Goal: Information Seeking & Learning: Learn about a topic

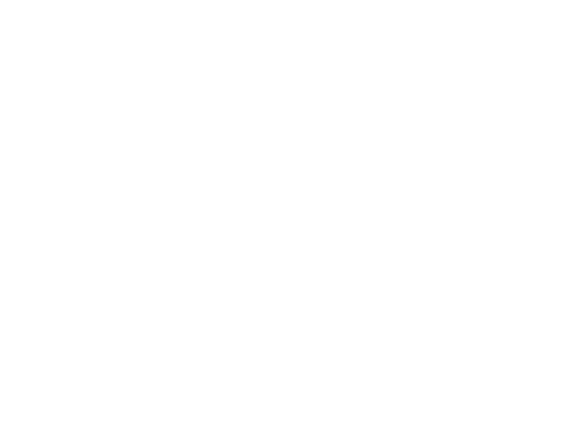
select select "Song"
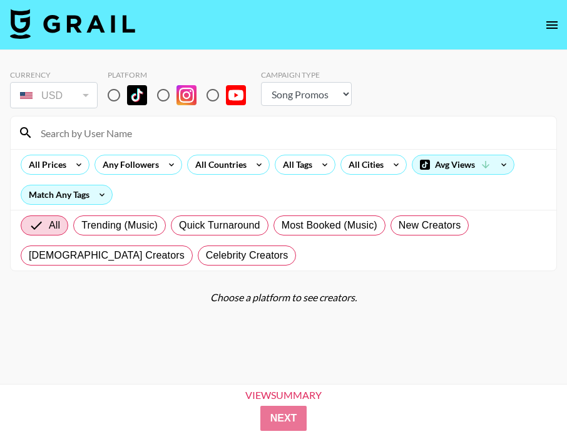
click at [99, 100] on div "Currency USD USD ​ Platform Campaign Type Choose Type... Song Promos Brand Prom…" at bounding box center [283, 90] width 547 height 41
click at [118, 100] on input "radio" at bounding box center [114, 95] width 26 height 26
radio input "true"
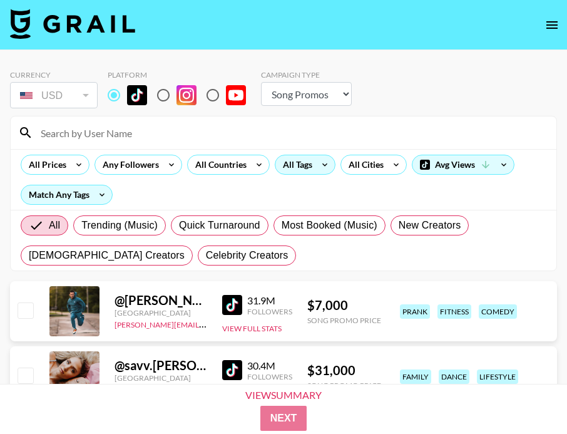
click at [300, 159] on div "All Tags" at bounding box center [295, 164] width 39 height 19
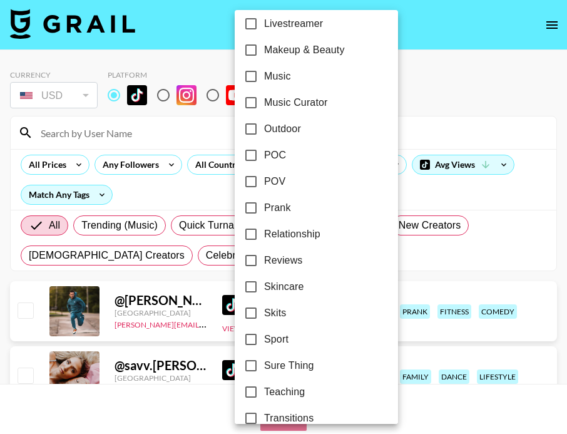
scroll to position [763, 0]
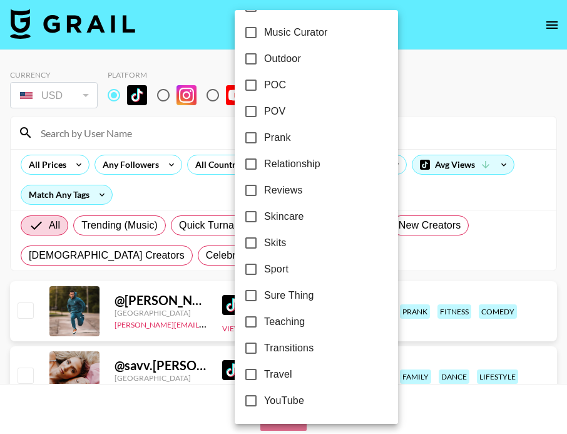
click at [269, 163] on span "Relationship" at bounding box center [292, 164] width 56 height 15
click at [264, 163] on input "Relationship" at bounding box center [251, 164] width 26 height 26
checkbox input "true"
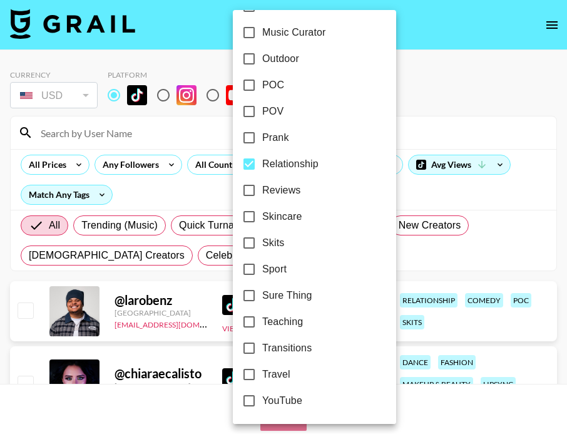
click at [460, 75] on div at bounding box center [283, 217] width 567 height 434
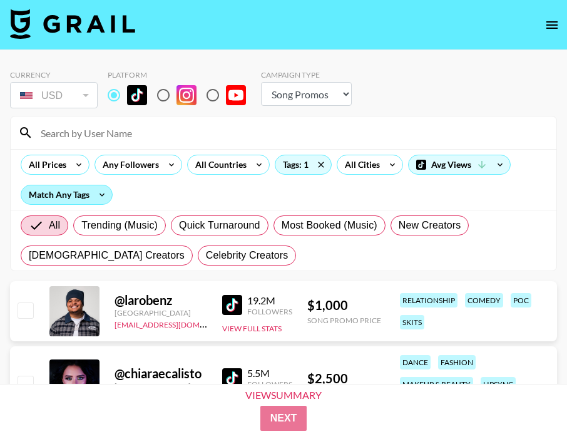
click at [83, 197] on div "Match Any Tags" at bounding box center [66, 194] width 91 height 19
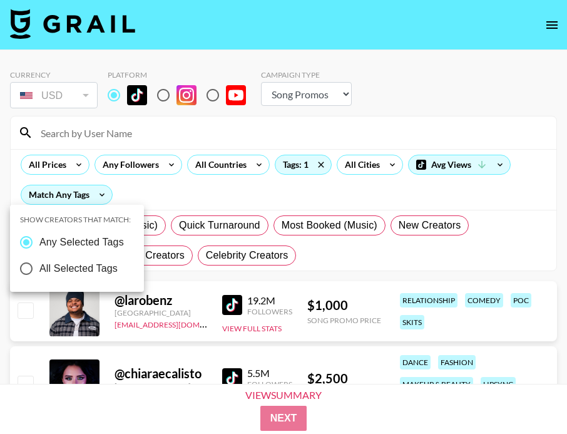
click at [68, 164] on div at bounding box center [283, 217] width 567 height 434
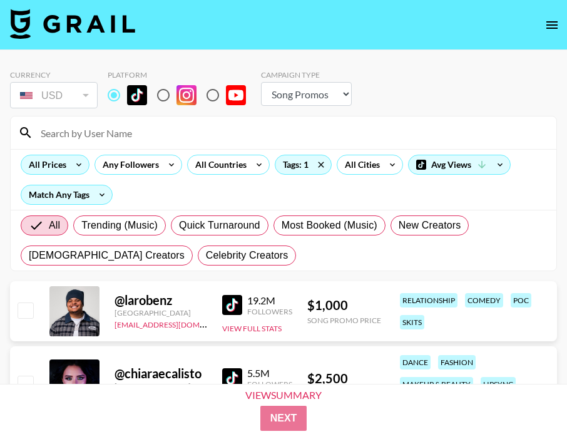
click at [79, 164] on icon at bounding box center [79, 164] width 20 height 19
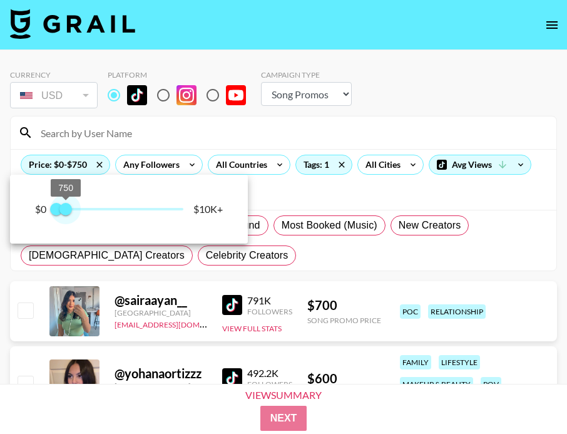
type input "500"
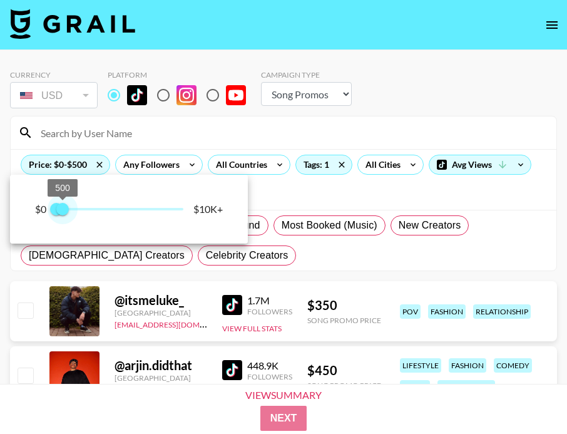
drag, startPoint x: 184, startPoint y: 208, endPoint x: 64, endPoint y: 207, distance: 120.2
click at [64, 207] on span "500" at bounding box center [62, 209] width 13 height 13
click at [340, 262] on div at bounding box center [283, 217] width 567 height 434
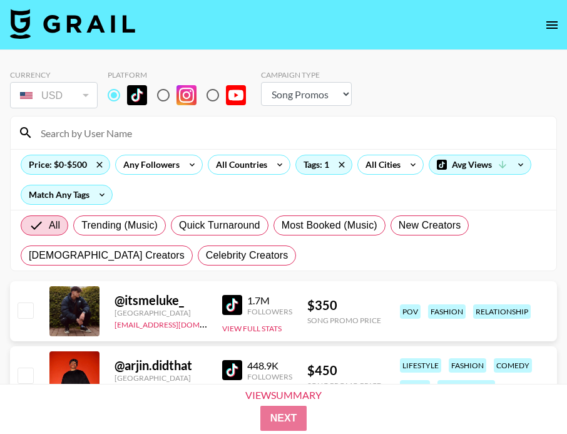
click at [235, 369] on img at bounding box center [232, 370] width 20 height 20
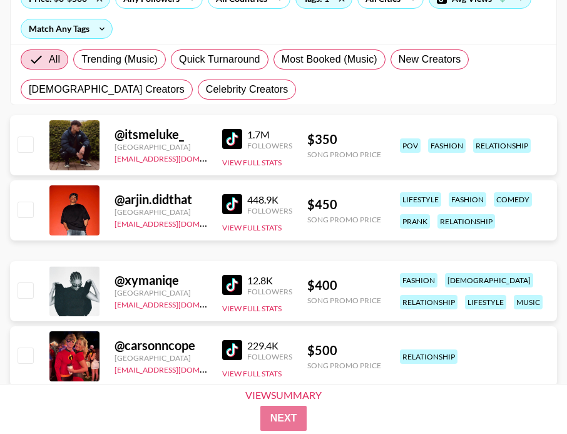
scroll to position [201, 0]
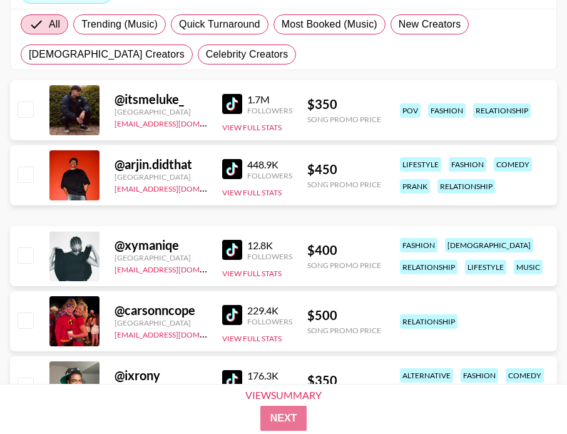
click at [225, 247] on img at bounding box center [232, 250] width 20 height 20
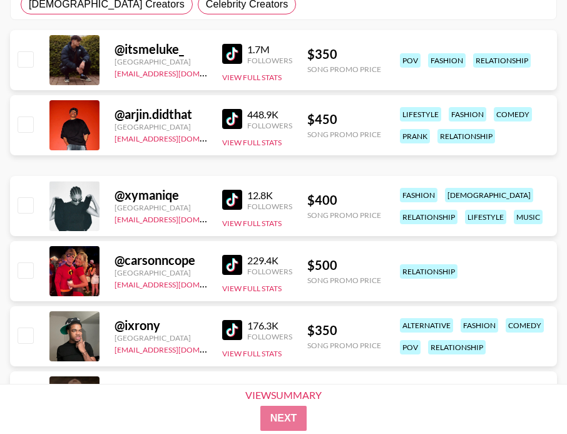
scroll to position [262, 0]
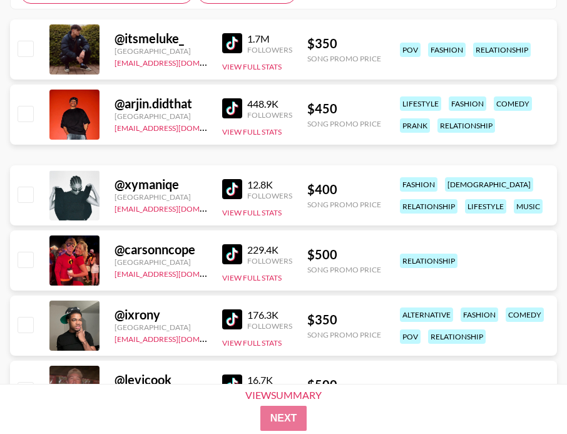
click at [230, 310] on img at bounding box center [232, 319] width 20 height 20
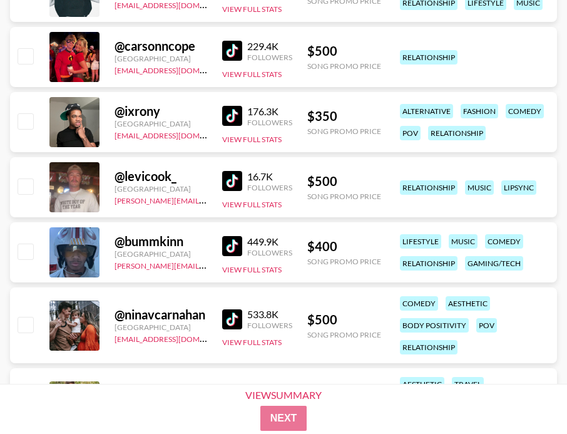
scroll to position [466, 0]
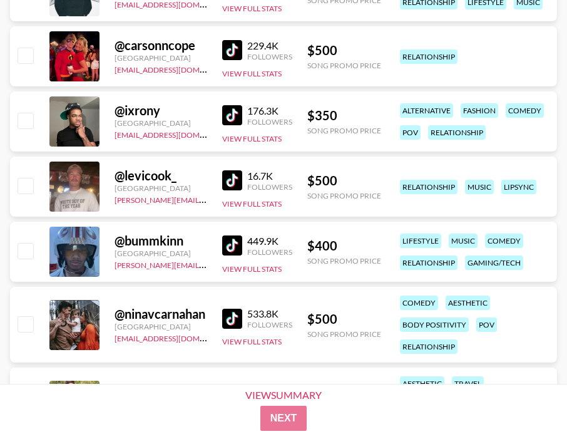
click at [234, 181] on img at bounding box center [232, 180] width 20 height 20
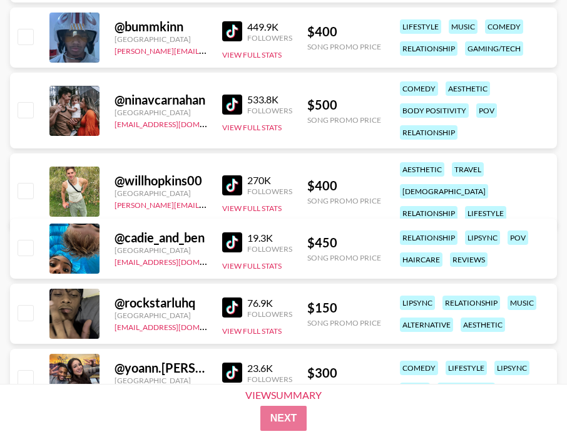
scroll to position [681, 0]
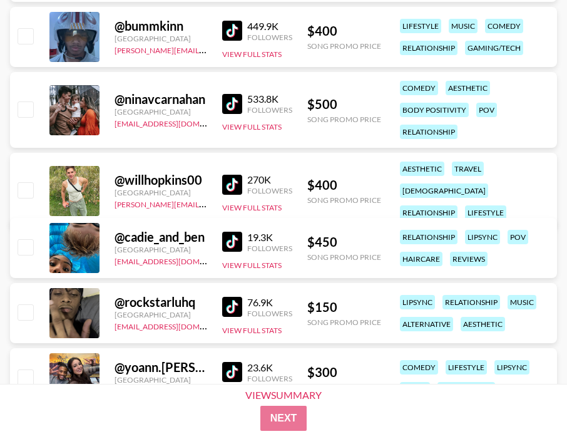
click at [221, 231] on div "@ cadie_and_ben [GEOGRAPHIC_DATA] [EMAIL_ADDRESS][DOMAIN_NAME] 19.3K Followers …" at bounding box center [283, 248] width 547 height 60
click at [233, 239] on img at bounding box center [232, 242] width 20 height 20
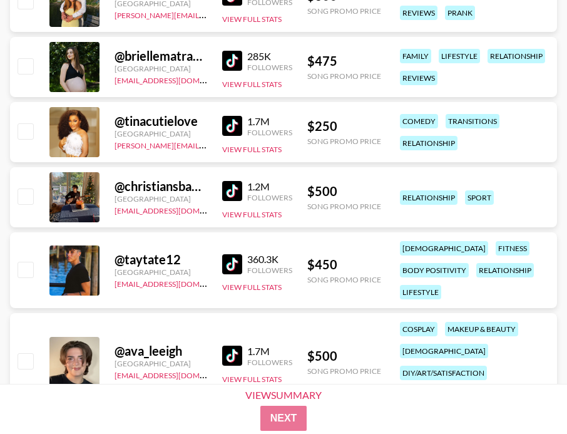
scroll to position [1152, 0]
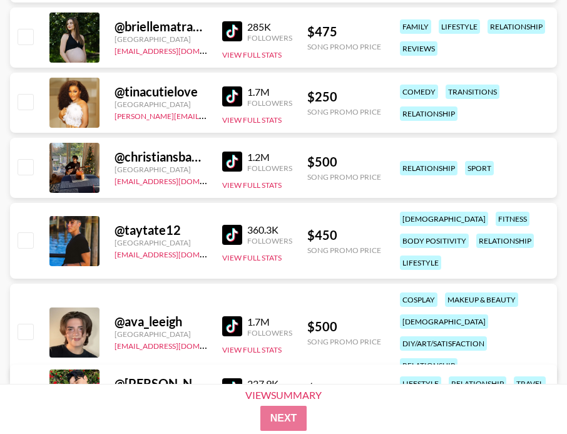
click at [230, 230] on img at bounding box center [232, 235] width 20 height 20
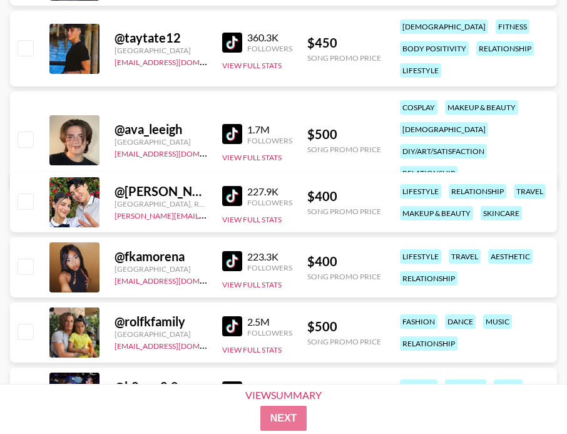
click at [227, 255] on img at bounding box center [232, 261] width 20 height 20
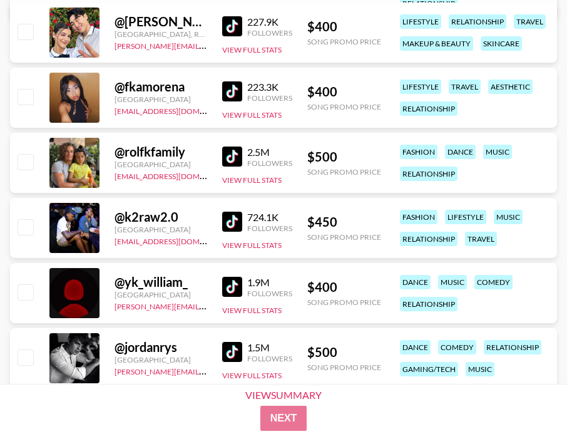
scroll to position [1528, 0]
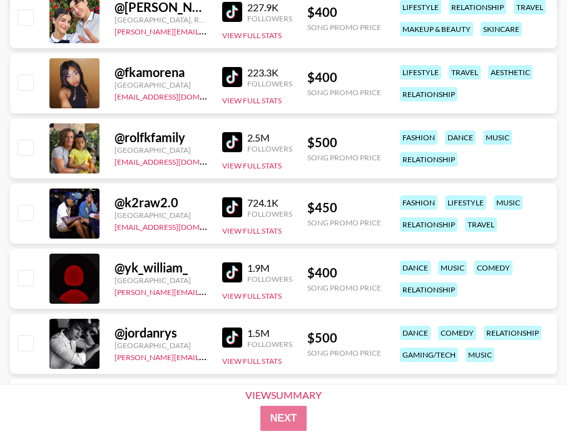
click at [230, 274] on img at bounding box center [232, 272] width 20 height 20
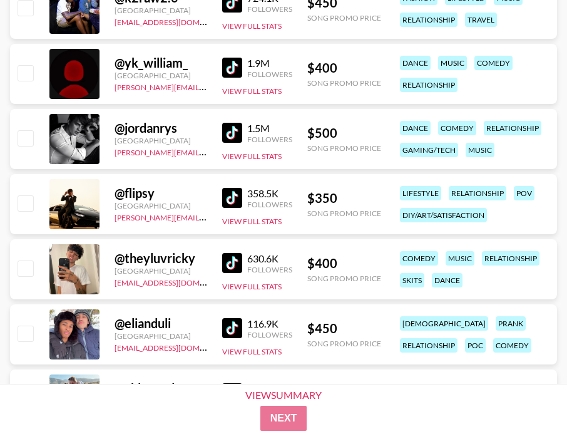
scroll to position [1808, 0]
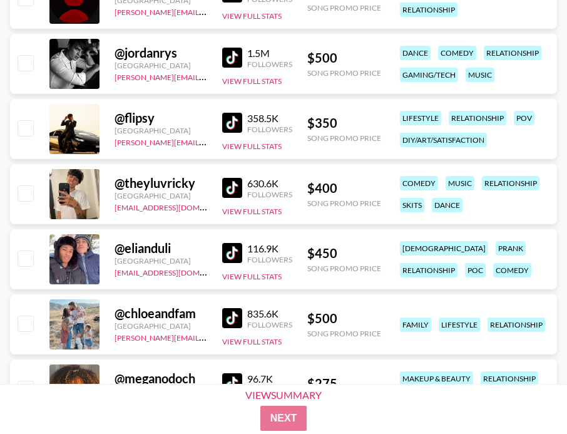
click at [236, 182] on img at bounding box center [232, 188] width 20 height 20
click at [237, 255] on img at bounding box center [232, 253] width 20 height 20
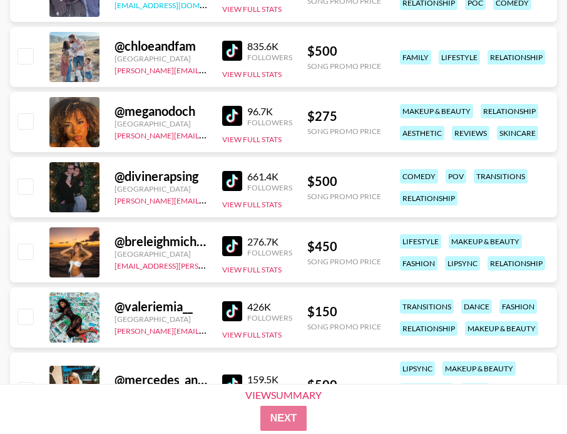
scroll to position [2099, 0]
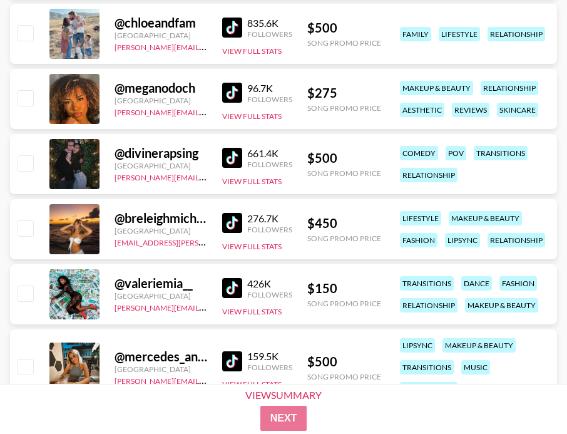
click at [230, 226] on img at bounding box center [232, 223] width 20 height 20
